Goal: Information Seeking & Learning: Learn about a topic

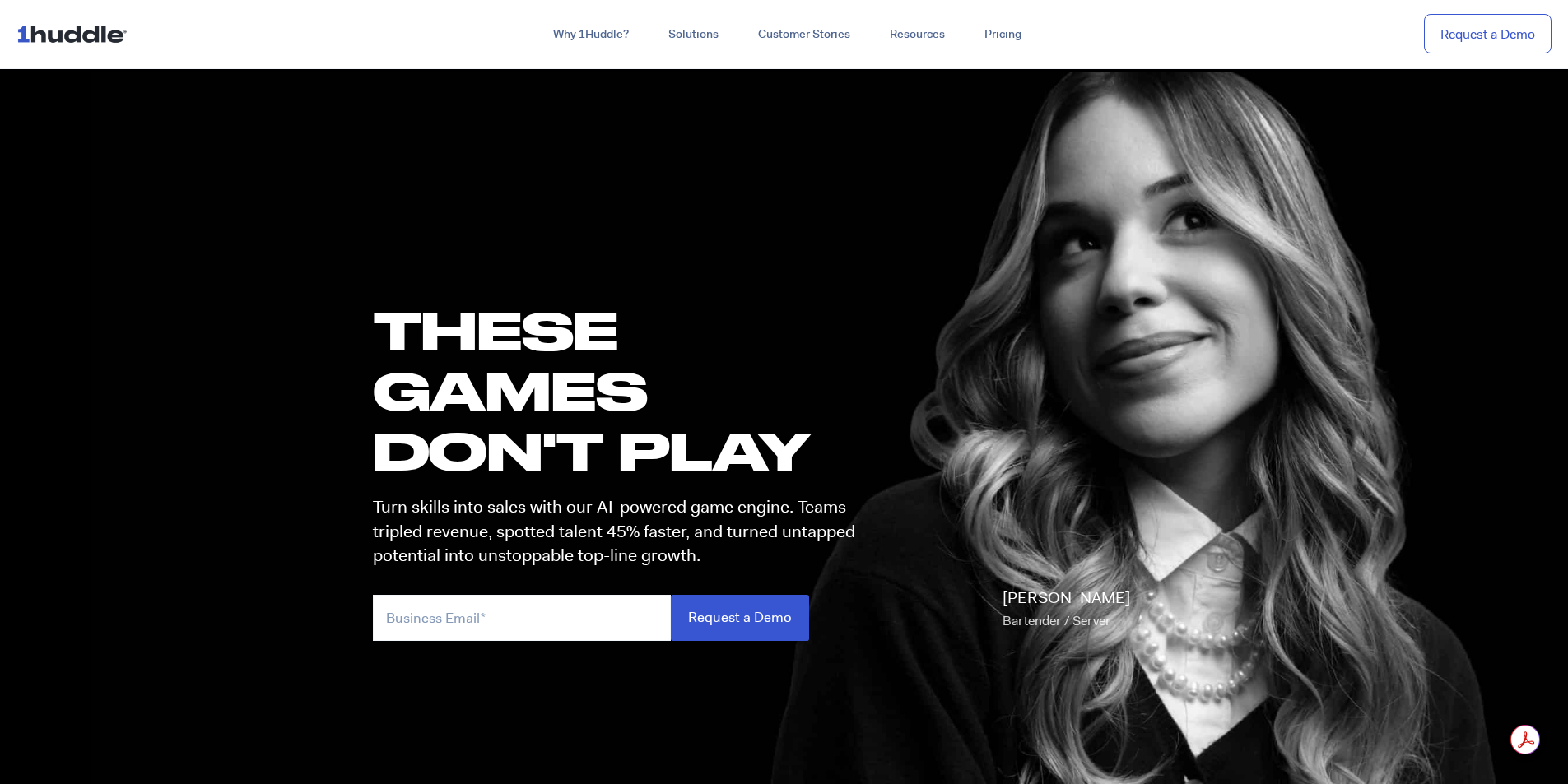
drag, startPoint x: 1222, startPoint y: 15, endPoint x: 1197, endPoint y: 35, distance: 32.0
click at [1222, 15] on nav "Why 1Huddle? How It Works Science of Learning Gamification What We Stand For FA…" at bounding box center [784, 35] width 1568 height 70
click at [1009, 36] on link "Pricing" at bounding box center [1003, 34] width 76 height 30
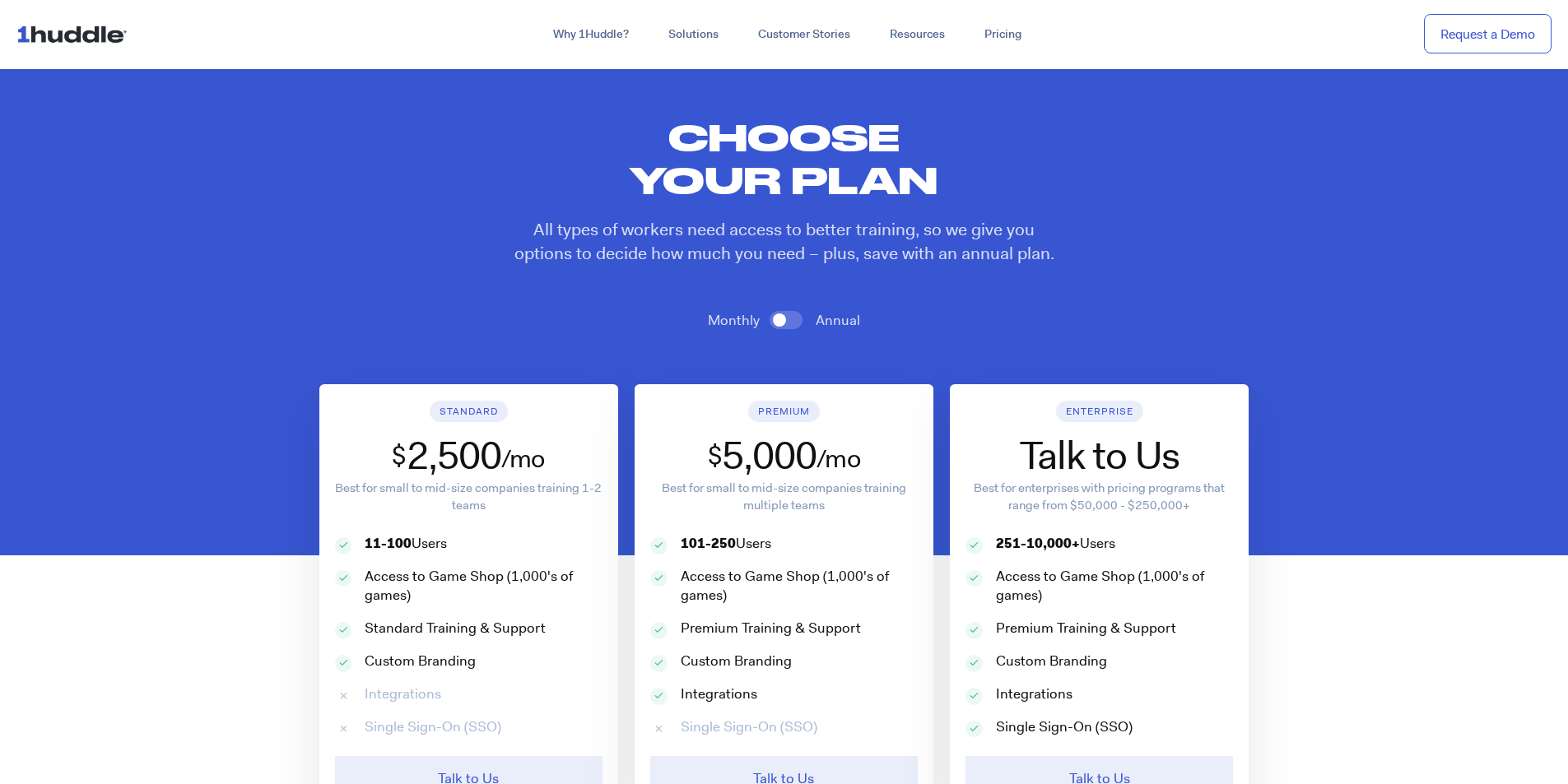
scroll to position [164, 0]
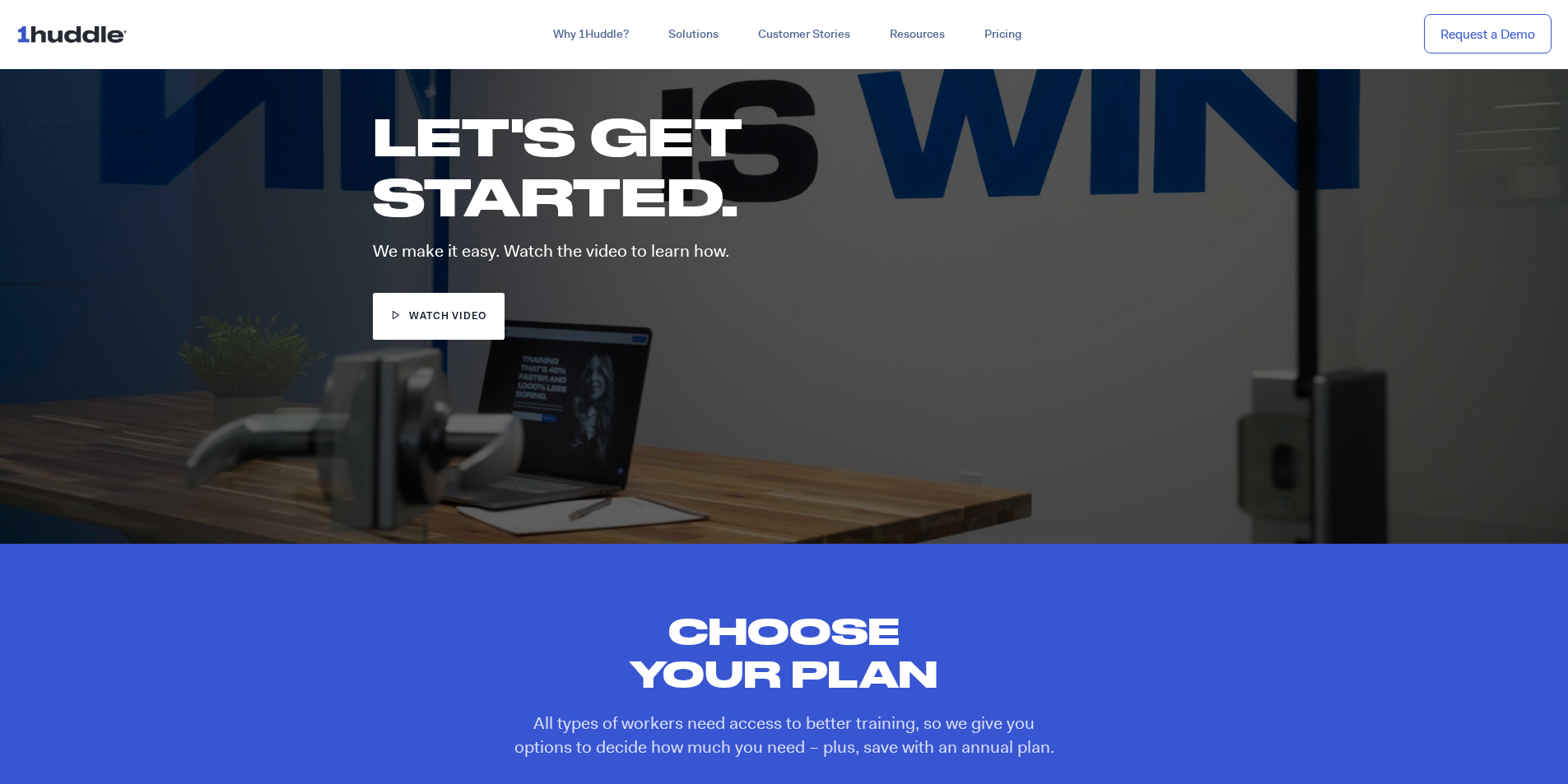
click at [101, 37] on img at bounding box center [75, 33] width 118 height 31
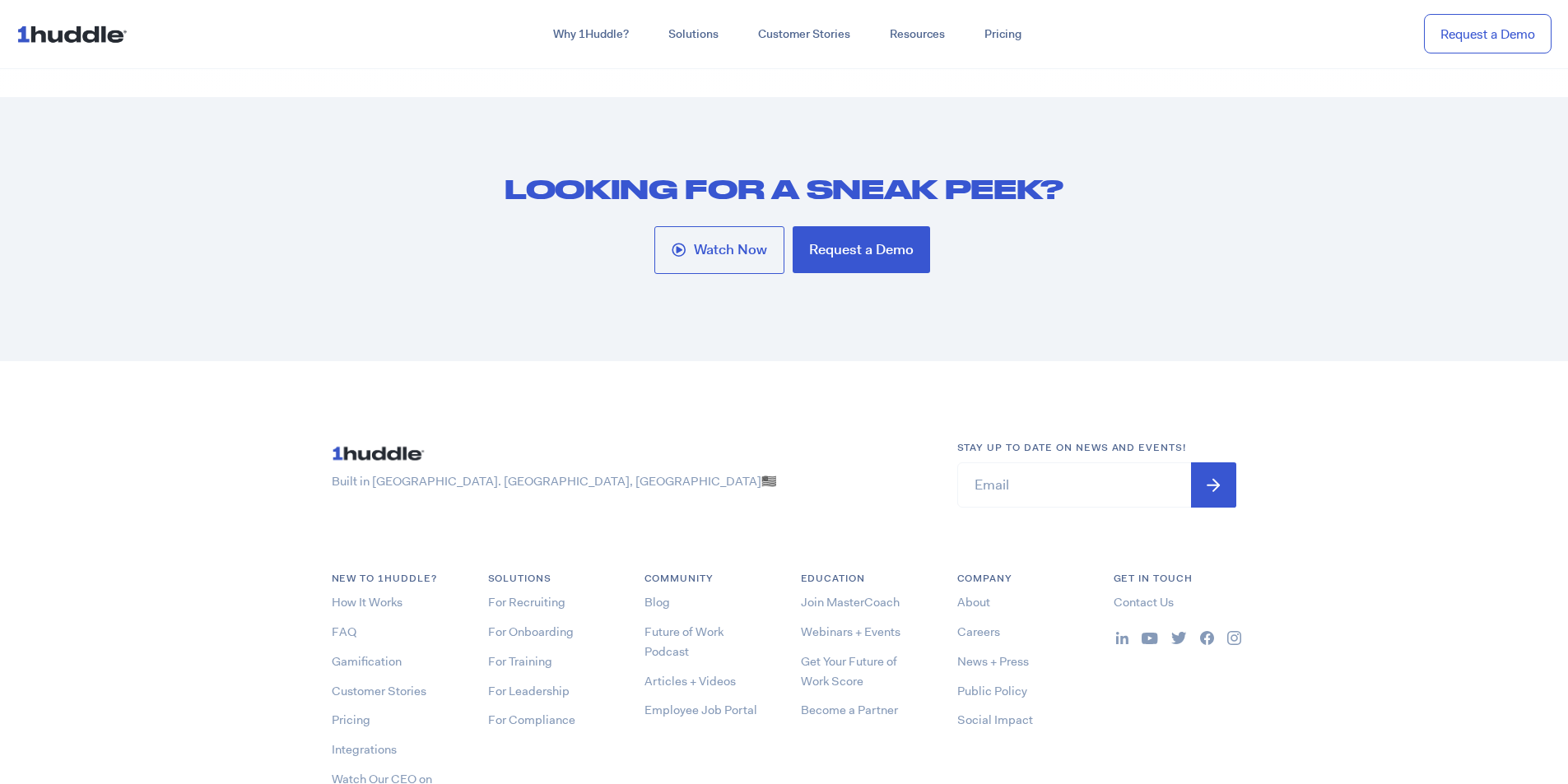
scroll to position [8885, 0]
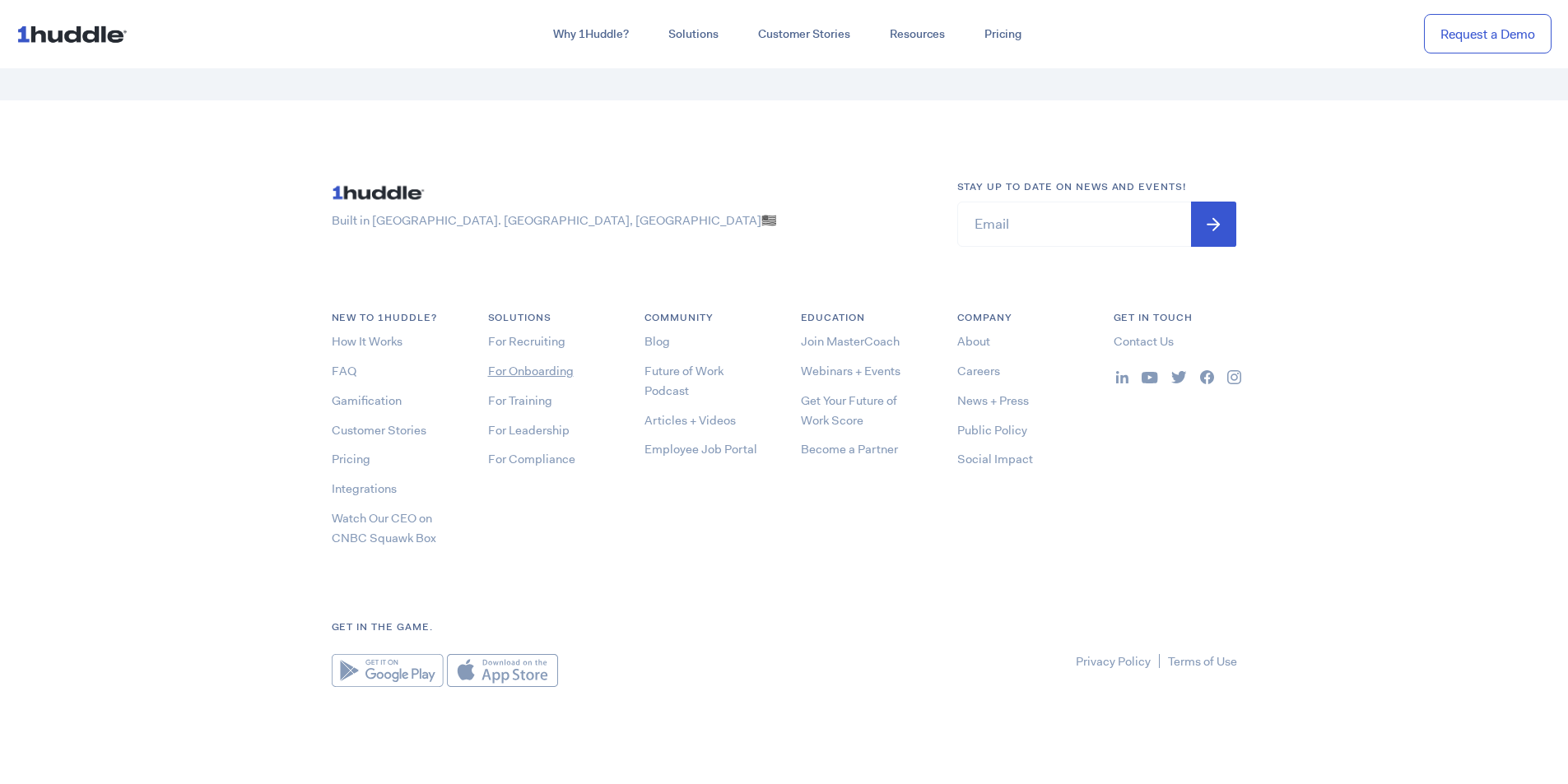
click at [534, 373] on link "For Onboarding" at bounding box center [531, 370] width 86 height 16
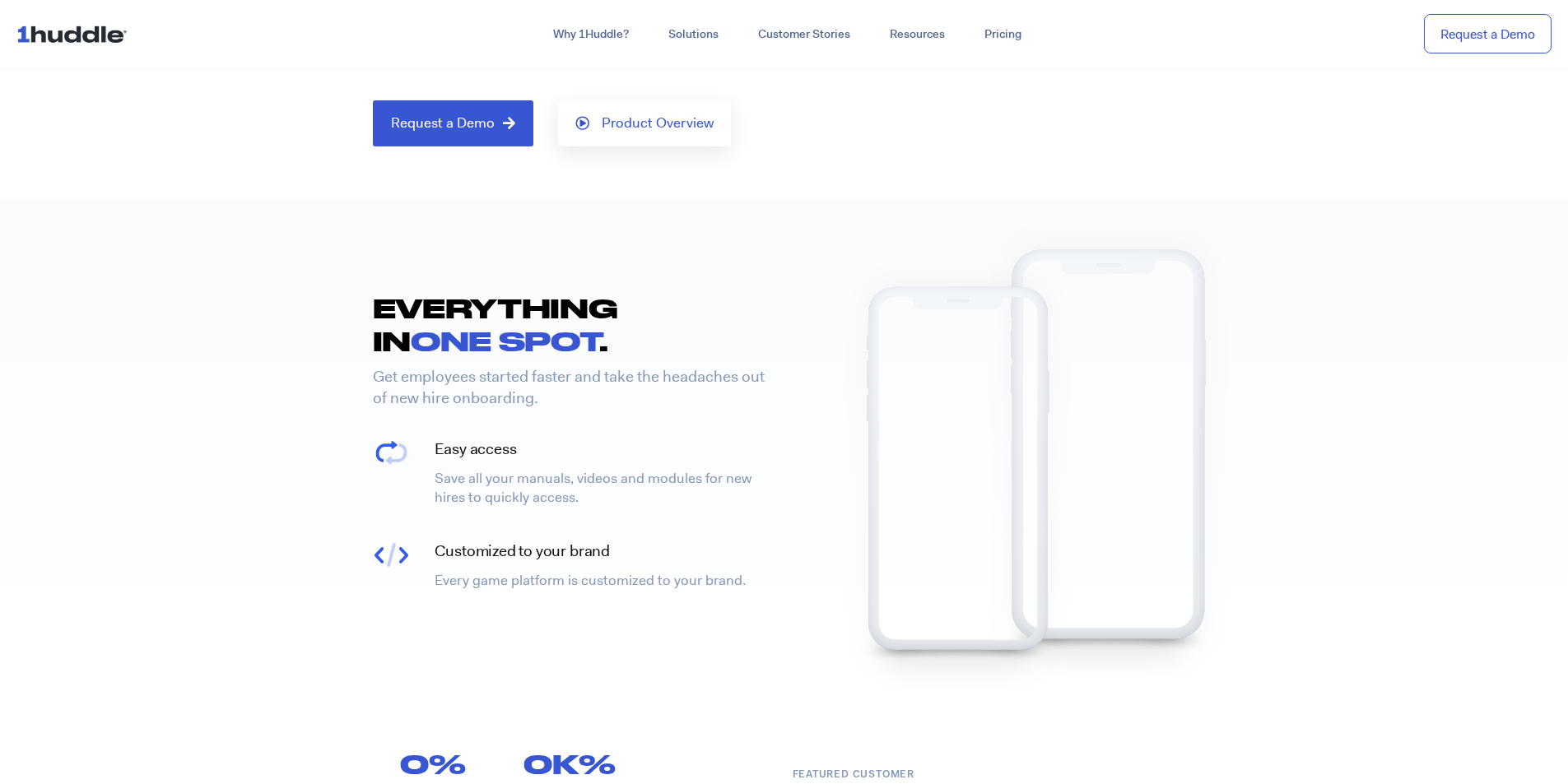
scroll to position [411, 0]
